Goal: Information Seeking & Learning: Find specific fact

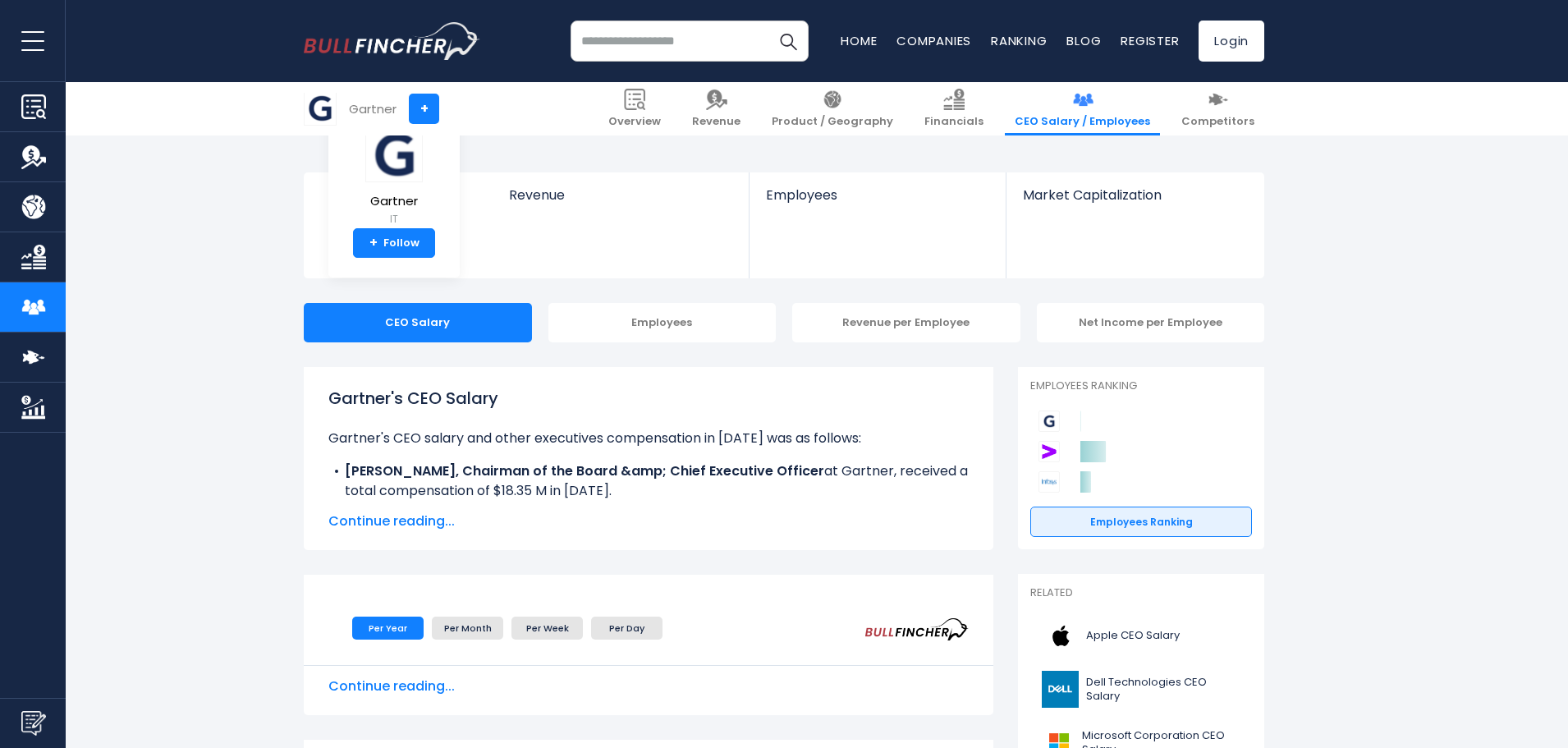
scroll to position [127, 0]
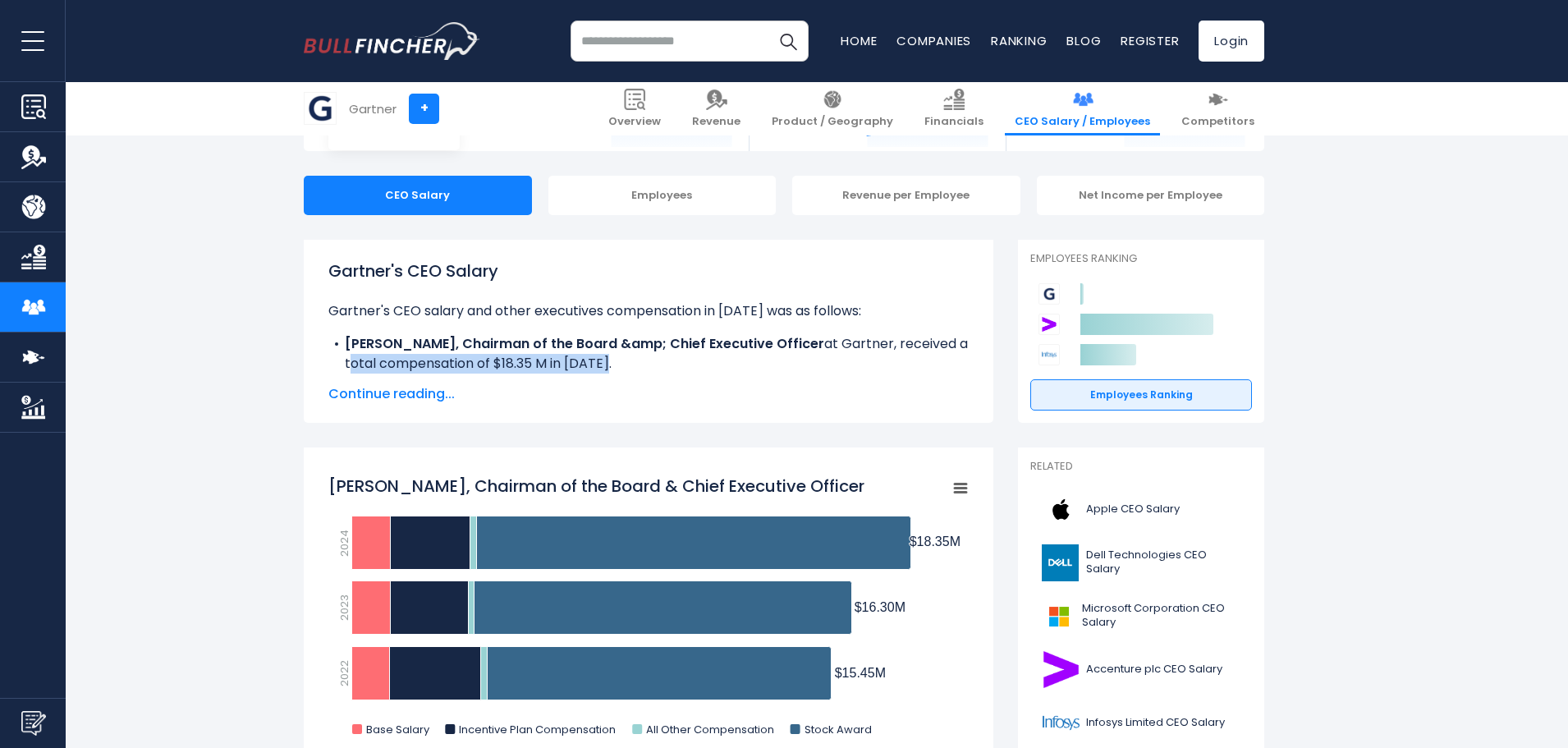
drag, startPoint x: 342, startPoint y: 362, endPoint x: 658, endPoint y: 363, distance: 316.0
click at [658, 363] on li "[PERSON_NAME], Chairman of the Board &amp; Chief Executive Officer at Gartner, …" at bounding box center [648, 353] width 641 height 39
click at [437, 394] on span "Continue reading..." at bounding box center [648, 394] width 641 height 20
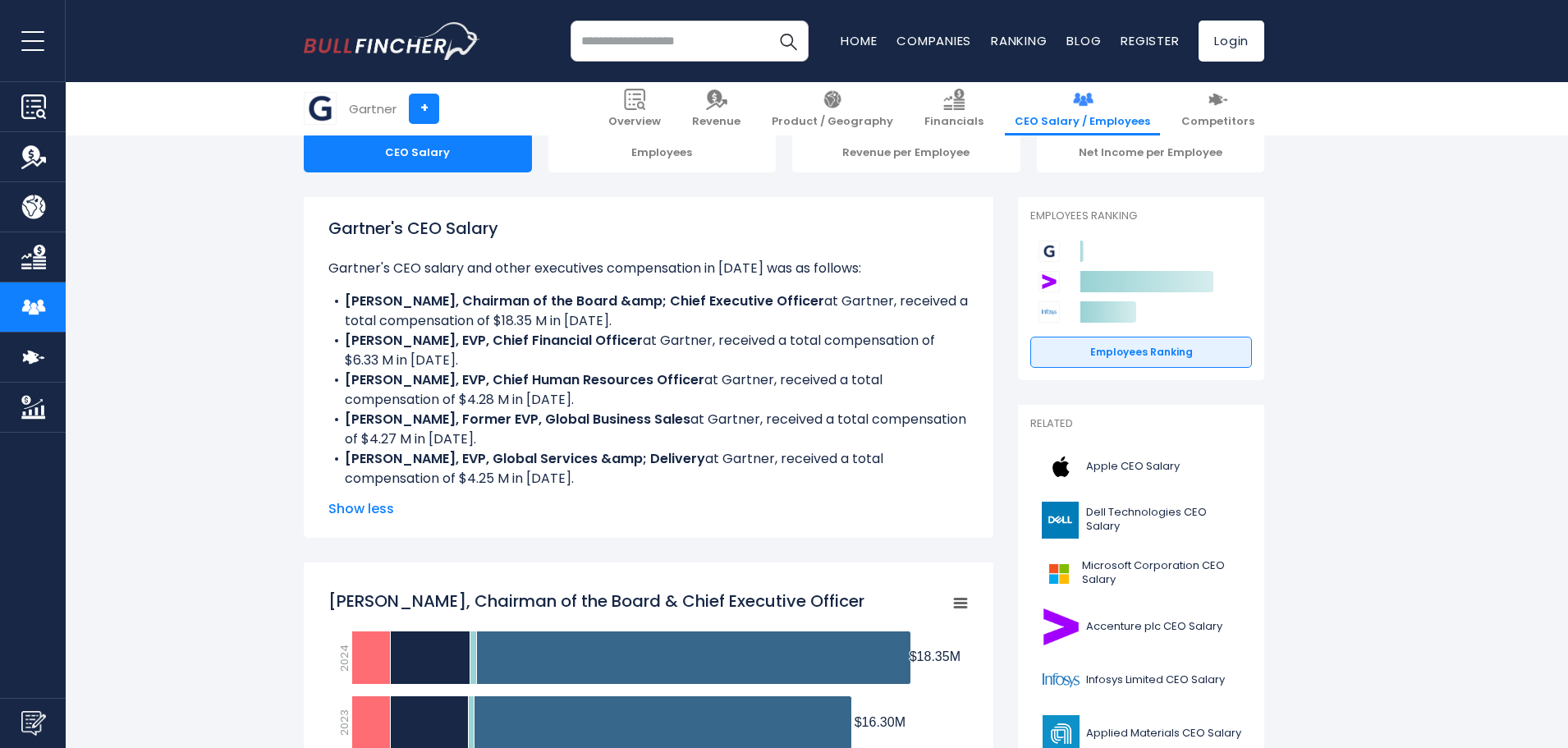
scroll to position [209, 0]
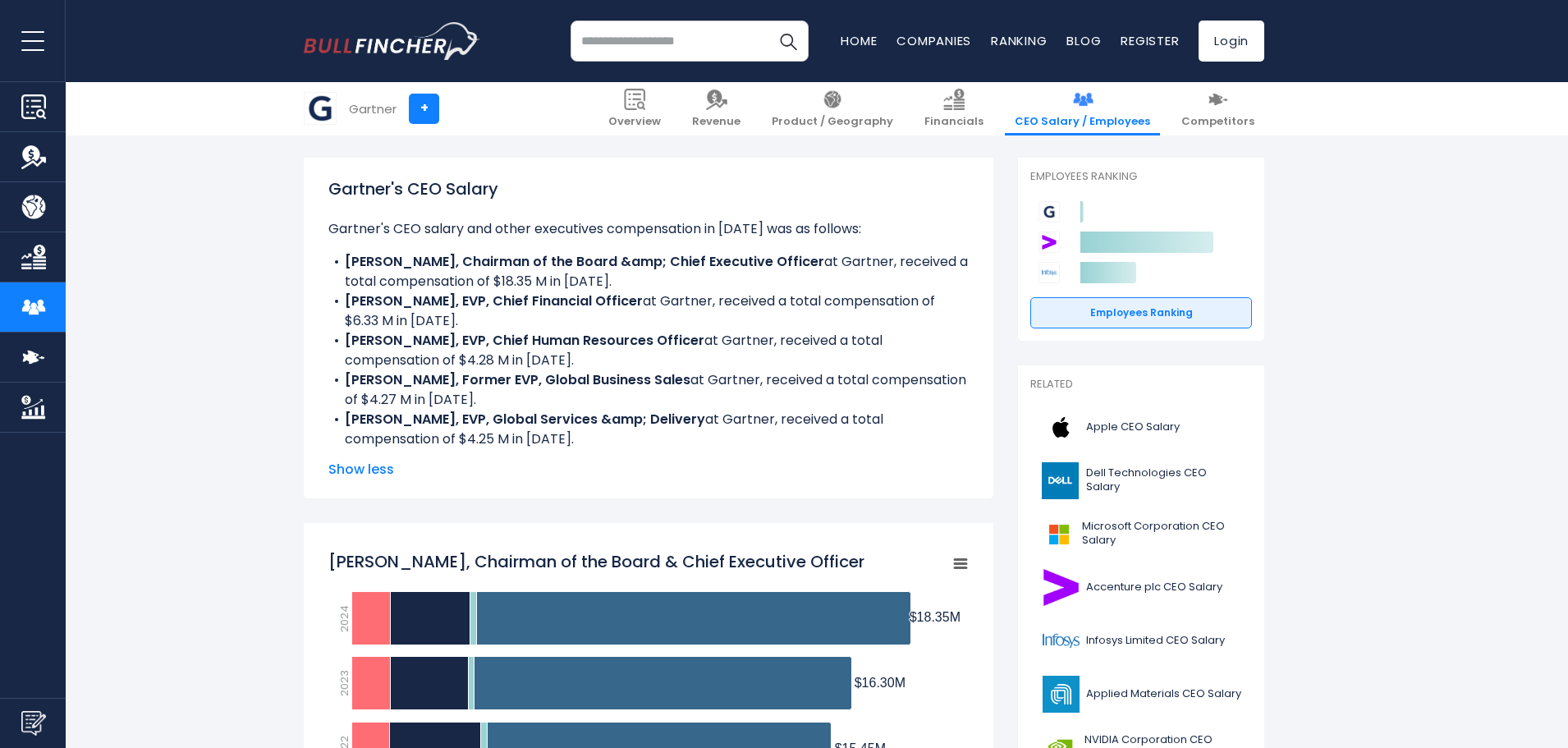
click at [443, 302] on b "[PERSON_NAME], EVP, Chief Financial Officer" at bounding box center [494, 301] width 298 height 19
click at [414, 297] on b "[PERSON_NAME], EVP, Chief Financial Officer" at bounding box center [494, 301] width 298 height 19
click at [530, 302] on b "[PERSON_NAME], EVP, Chief Financial Officer" at bounding box center [494, 301] width 298 height 19
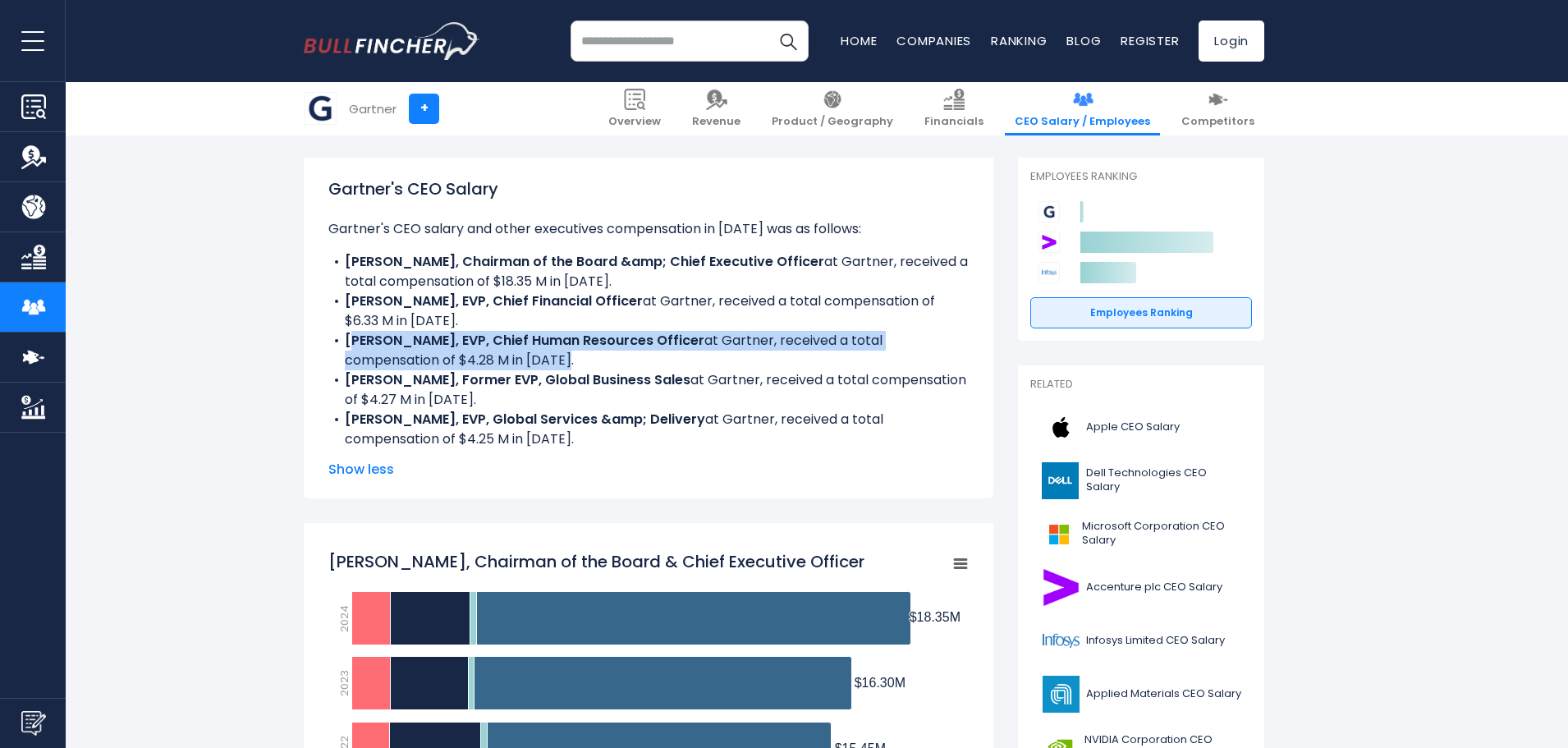
drag, startPoint x: 356, startPoint y: 340, endPoint x: 493, endPoint y: 362, distance: 138.8
click at [493, 362] on li "[PERSON_NAME], EVP, Chief Human Resources Officer at Gartner, received a total …" at bounding box center [648, 350] width 641 height 39
click at [502, 362] on li "[PERSON_NAME], EVP, Chief Human Resources Officer at Gartner, received a total …" at bounding box center [648, 350] width 641 height 39
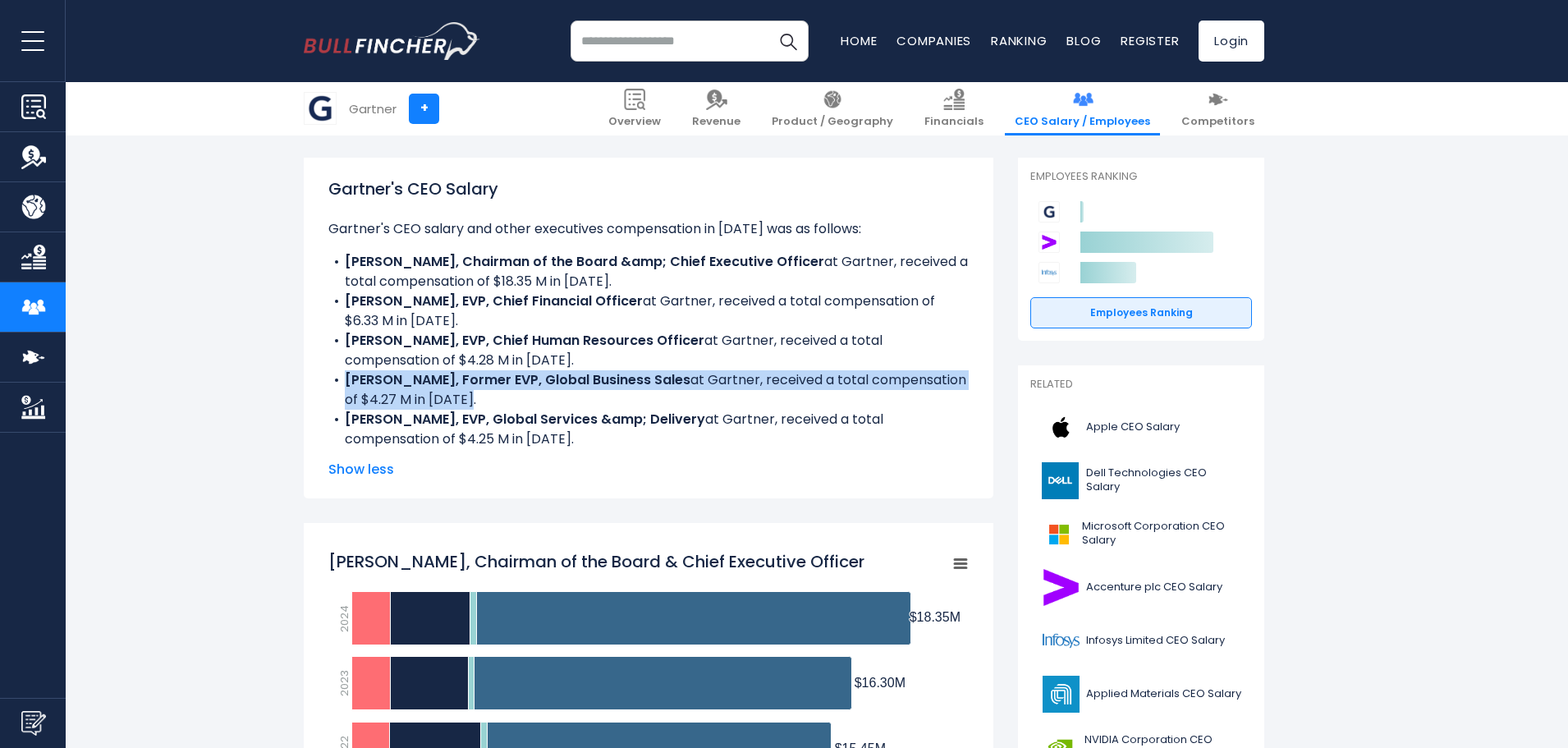
drag, startPoint x: 396, startPoint y: 386, endPoint x: 481, endPoint y: 405, distance: 87.1
click at [481, 405] on li "[PERSON_NAME], Former EVP, Global Business Sales at Gartner, received a total c…" at bounding box center [648, 389] width 641 height 39
click at [484, 405] on li "[PERSON_NAME], Former EVP, Global Business Sales at Gartner, received a total c…" at bounding box center [648, 389] width 641 height 39
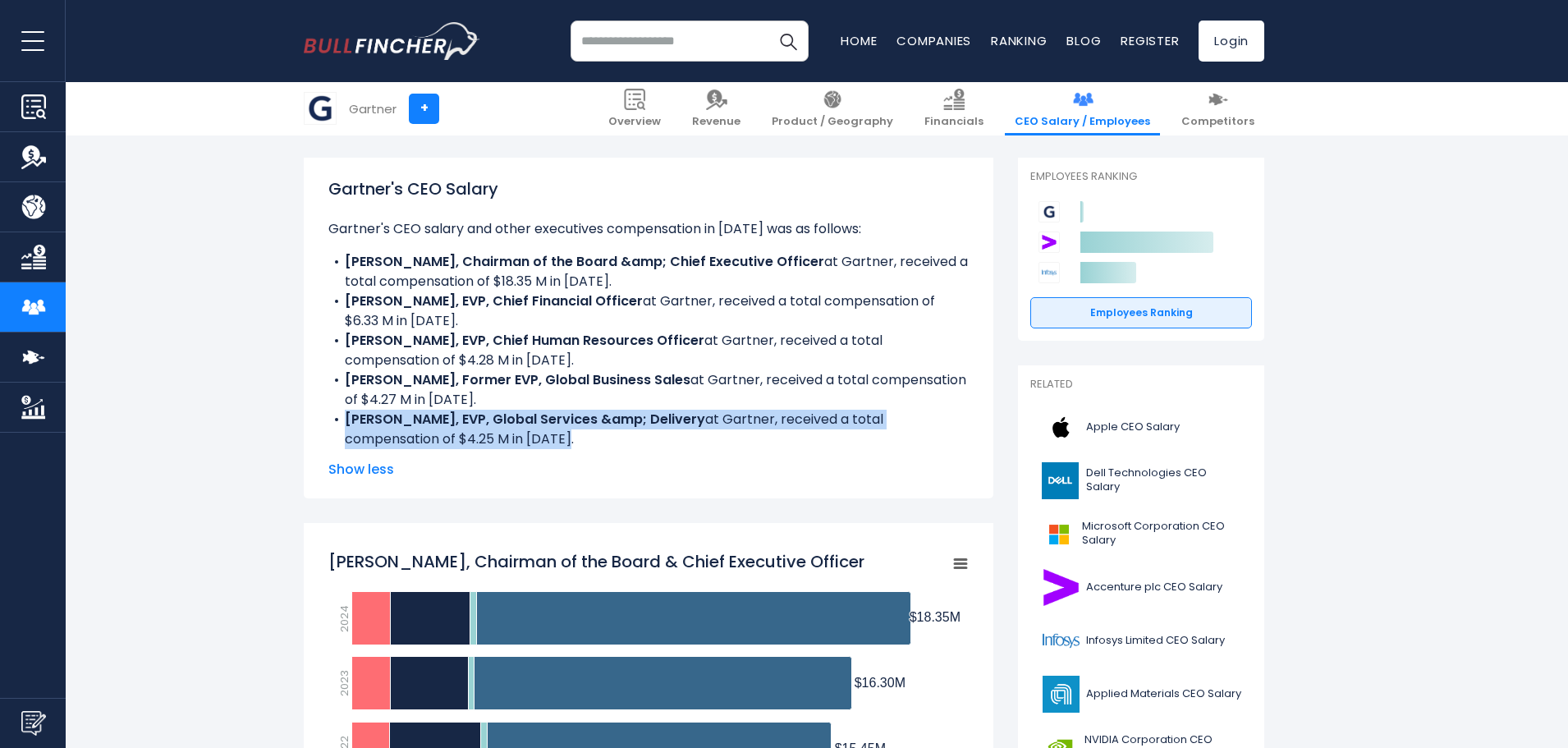
drag, startPoint x: 337, startPoint y: 420, endPoint x: 492, endPoint y: 449, distance: 157.7
click at [492, 449] on li "[PERSON_NAME], EVP, Global Services &amp; Delivery at Gartner, received a total…" at bounding box center [648, 429] width 641 height 39
click at [493, 449] on li "[PERSON_NAME], EVP, Global Services &amp; Delivery at Gartner, received a total…" at bounding box center [648, 429] width 641 height 39
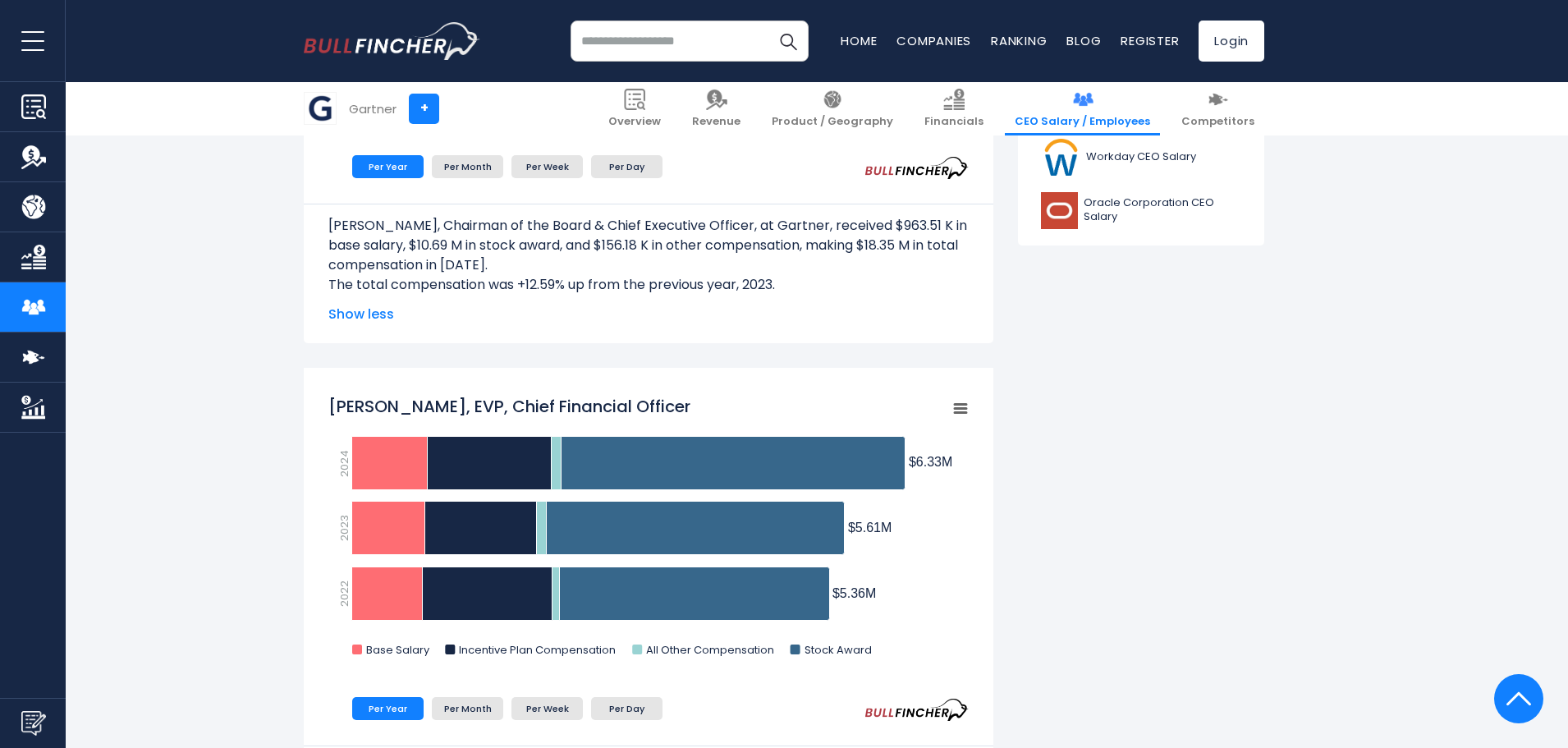
scroll to position [1112, 0]
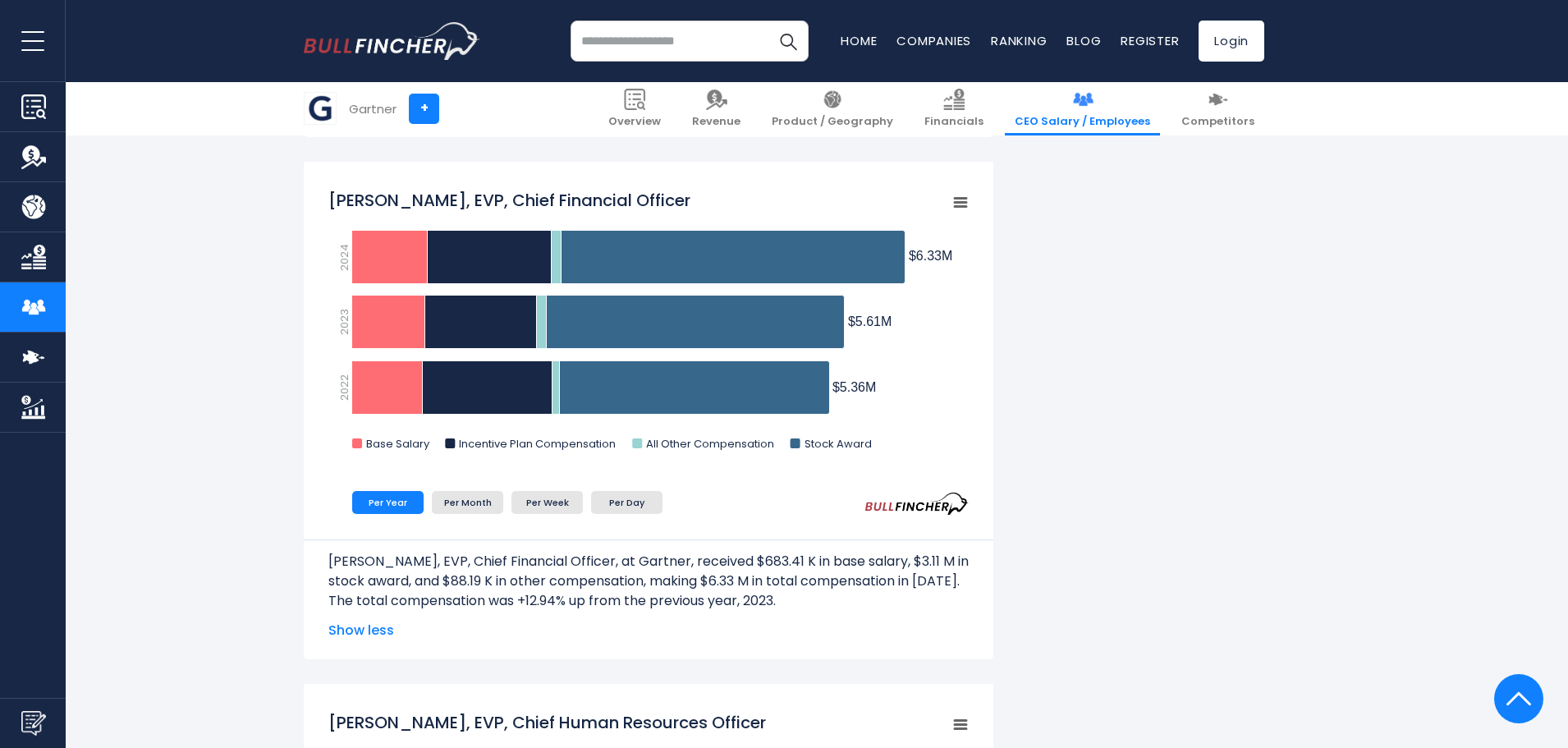
click at [846, 631] on span "Show less" at bounding box center [648, 631] width 641 height 20
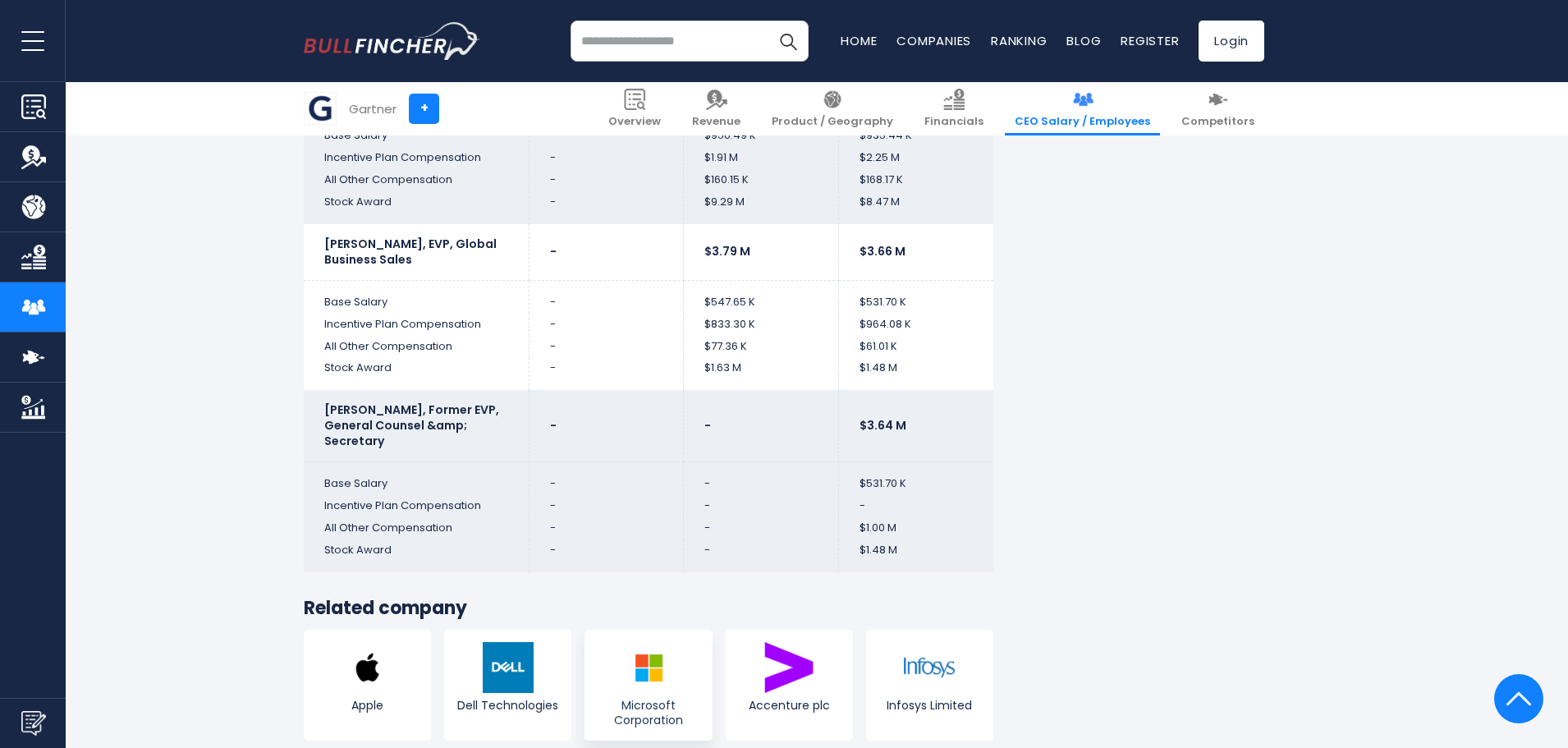
scroll to position [4396, 0]
